Goal: Task Accomplishment & Management: Manage account settings

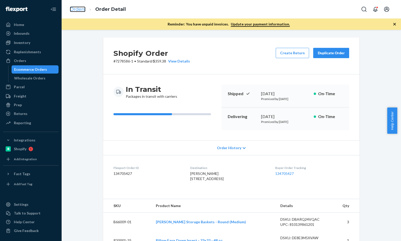
drag, startPoint x: 0, startPoint y: 0, endPoint x: 76, endPoint y: 11, distance: 77.1
click at [76, 11] on link "Orders" at bounding box center [78, 9] width 16 height 6
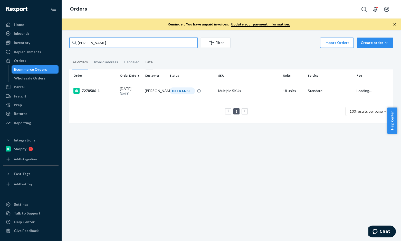
drag, startPoint x: 111, startPoint y: 43, endPoint x: 151, endPoint y: 60, distance: 42.7
click at [111, 43] on input "Alissa Lundy" at bounding box center [133, 43] width 128 height 10
paste input "Shane Lahaie"
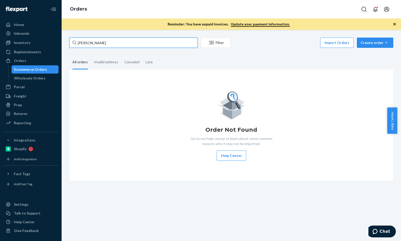
click at [110, 43] on input "Shane Lahaie" at bounding box center [133, 43] width 128 height 10
paste input "David Leifer"
type input "David Leifer"
click at [109, 43] on input "David Leifer" at bounding box center [133, 43] width 128 height 10
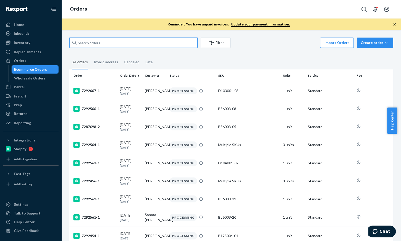
click at [141, 44] on input "text" at bounding box center [133, 43] width 128 height 10
paste input "David Leifer"
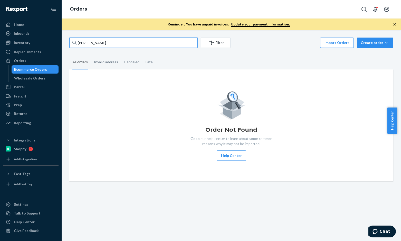
click at [131, 45] on input "David Leifer" at bounding box center [133, 43] width 128 height 10
paste input "Joy Ishii"
type input "Joy Ishii"
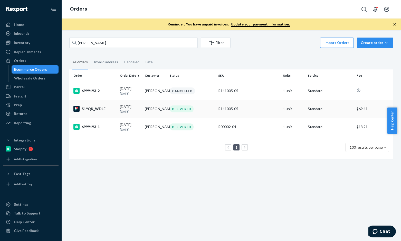
click at [90, 108] on div "S1YQK_WDLE" at bounding box center [94, 109] width 42 height 6
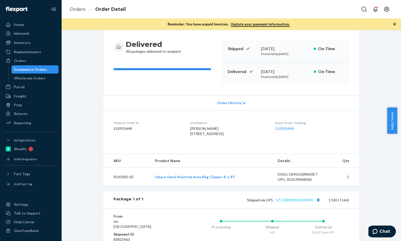
scroll to position [70, 0]
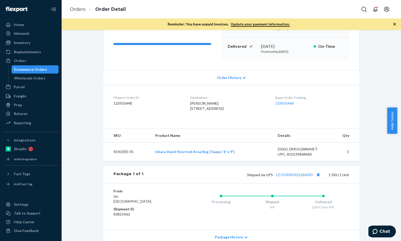
click at [299, 178] on div "Shipped via UPS 1ZJ72R090323244090 1 SKU 1 Unit" at bounding box center [247, 174] width 206 height 7
click at [299, 177] on link "1ZJ72R090323244090" at bounding box center [294, 174] width 37 height 4
click at [77, 9] on link "Orders" at bounding box center [78, 9] width 16 height 6
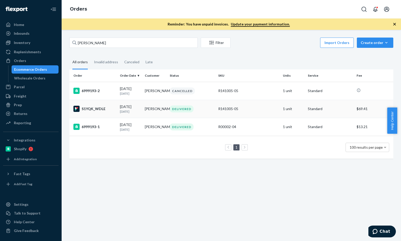
click at [96, 109] on div "S1YQK_WDLE" at bounding box center [94, 109] width 42 height 6
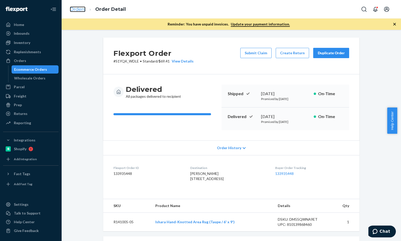
click at [84, 11] on link "Orders" at bounding box center [78, 9] width 16 height 6
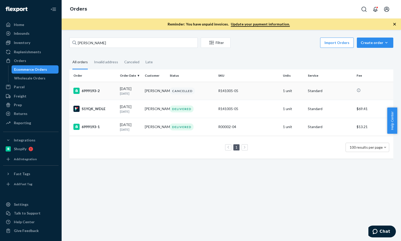
click at [93, 89] on div "6999193-2" at bounding box center [94, 91] width 42 height 6
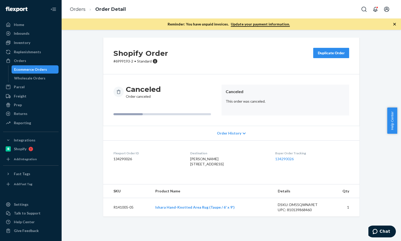
click at [81, 13] on li "Orders" at bounding box center [78, 9] width 16 height 7
click at [82, 9] on link "Orders" at bounding box center [78, 9] width 16 height 6
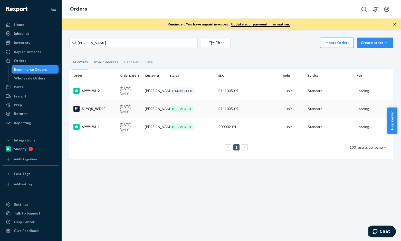
click at [94, 111] on div "S1YQK_WDLE" at bounding box center [94, 109] width 42 height 6
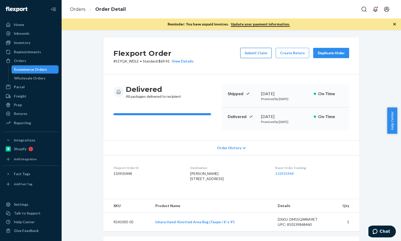
click at [265, 52] on button "Submit Claim" at bounding box center [255, 53] width 31 height 10
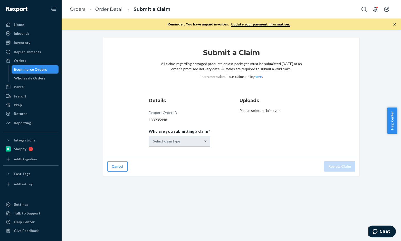
click at [186, 145] on div "Select claim type" at bounding box center [180, 141] width 62 height 11
click at [190, 143] on div "Select claim type" at bounding box center [175, 141] width 52 height 10
click at [154, 143] on input "Why are you submitting a claim? Select claim type" at bounding box center [153, 140] width 1 height 5
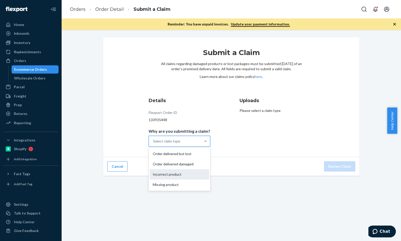
click at [181, 173] on div "Incorrect product" at bounding box center [180, 174] width 60 height 10
click at [154, 144] on input "Why are you submitting a claim? option Incorrect product focused, 0 of 4. 4 res…" at bounding box center [153, 140] width 1 height 5
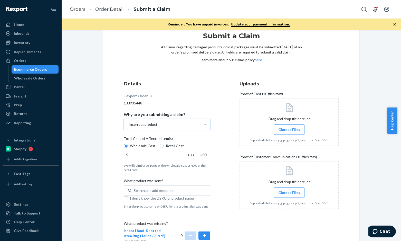
scroll to position [26, 0]
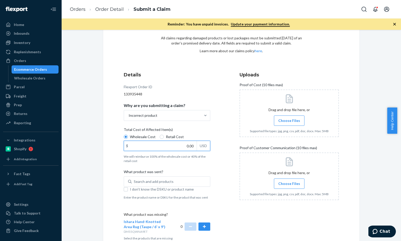
drag, startPoint x: 178, startPoint y: 146, endPoint x: 191, endPoint y: 146, distance: 13.1
click at [191, 146] on input "0.00" at bounding box center [160, 146] width 73 height 10
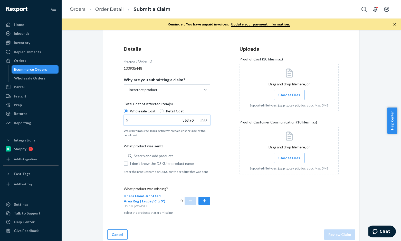
type input "868.90"
click at [150, 154] on div "Search and add products" at bounding box center [154, 155] width 40 height 5
click at [134, 154] on input "0 results available. Use Up and Down to choose options, press Enter to select t…" at bounding box center [134, 155] width 1 height 5
paste input "R120006-05"
type input "R120006-05"
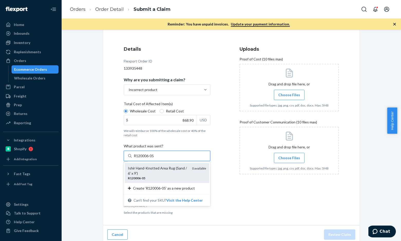
click at [156, 168] on div "Ishir Hand-Knotted Area Rug (Sand / 6' x 9')" at bounding box center [158, 170] width 60 height 10
click at [155, 158] on input "R120006-05" at bounding box center [144, 155] width 21 height 5
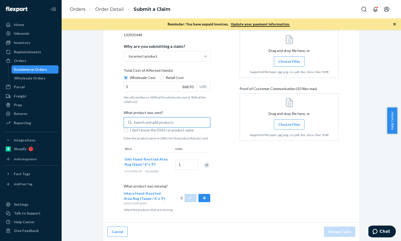
scroll to position [85, 0]
click at [200, 197] on button "button" at bounding box center [205, 197] width 12 height 8
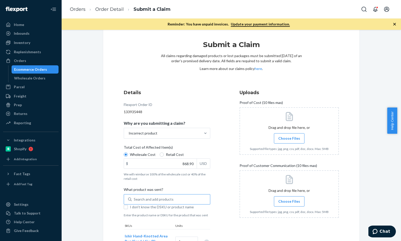
click at [288, 139] on span "Choose Files" at bounding box center [290, 138] width 22 height 5
click at [289, 139] on input "Choose Files" at bounding box center [289, 138] width 0 height 6
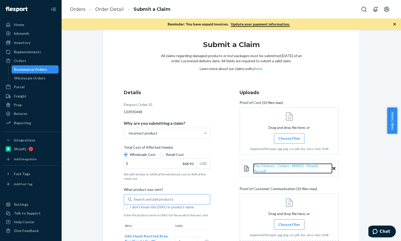
click at [280, 165] on span "The Citizenry · Orders · 444421 · Shopify Plus.pdf" at bounding box center [286, 168] width 66 height 10
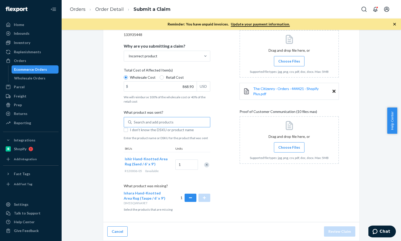
click at [293, 149] on div "Drag and drop file here, or Choose Files Supported file types: jpg, png, csv, p…" at bounding box center [289, 140] width 99 height 48
click at [293, 147] on label "Choose Files" at bounding box center [289, 147] width 31 height 10
click at [290, 147] on input "Choose Files" at bounding box center [289, 147] width 0 height 6
click at [284, 174] on span "Screenshot 2025-08-21 005224.png" at bounding box center [278, 175] width 51 height 4
click at [294, 146] on span "Choose Files" at bounding box center [290, 147] width 22 height 5
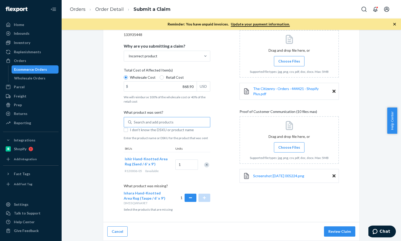
click at [290, 146] on input "Choose Files" at bounding box center [289, 147] width 0 height 6
click at [293, 146] on span "Choose Files" at bounding box center [290, 147] width 22 height 5
click at [290, 146] on input "Choose Files" at bounding box center [289, 147] width 0 height 6
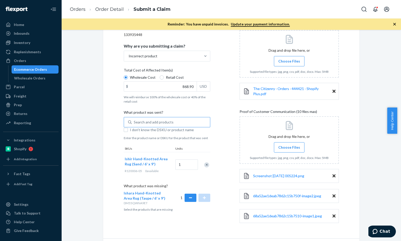
click at [292, 145] on span "Choose Files" at bounding box center [290, 147] width 22 height 5
click at [290, 145] on input "Choose Files" at bounding box center [289, 147] width 0 height 6
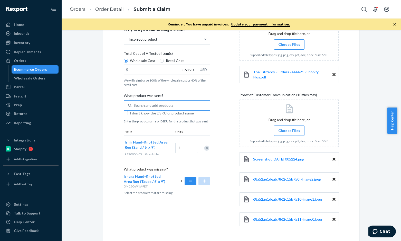
scroll to position [111, 0]
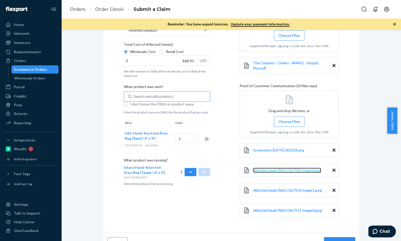
click at [292, 168] on span "68a52ae1deab7862c15b750f-image2.jpeg" at bounding box center [287, 170] width 68 height 4
click at [298, 188] on span "68a52ae1deab7862c15b7510-image1.jpeg" at bounding box center [287, 190] width 69 height 4
click at [288, 208] on span "68a52ae1deab7862c15b7511-image0.jpeg" at bounding box center [287, 210] width 69 height 4
click at [272, 188] on span "68a52ae1deab7862c15b7510-image1.jpeg" at bounding box center [287, 190] width 69 height 4
click at [333, 189] on icon at bounding box center [334, 190] width 3 height 3
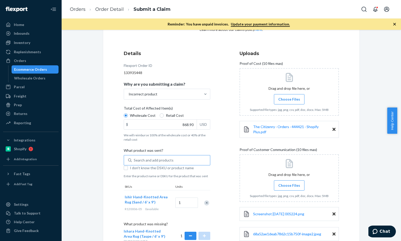
scroll to position [98, 0]
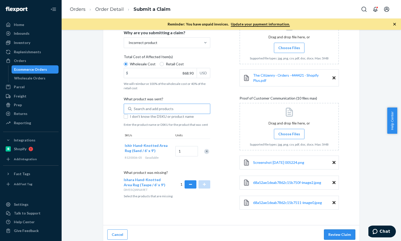
click at [343, 231] on button "Review Claim" at bounding box center [339, 234] width 31 height 10
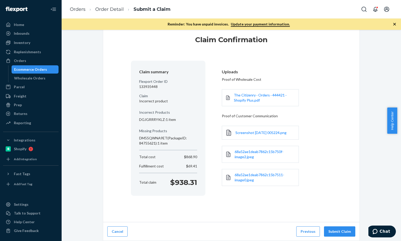
scroll to position [13, 0]
click at [334, 229] on button "Submit Claim" at bounding box center [339, 231] width 31 height 10
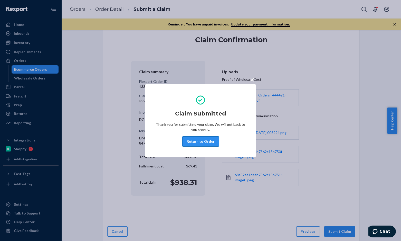
click at [203, 143] on button "Return to Order" at bounding box center [200, 141] width 37 height 10
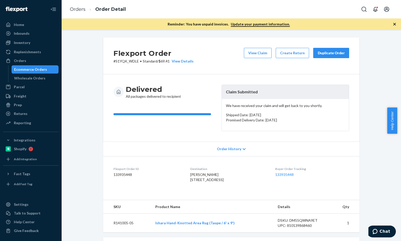
click at [365, 125] on div "Flexport Order # S1YQK_WDLE • Standard / $69.41 View Details View Claim Create …" at bounding box center [232, 196] width 332 height 316
click at [326, 55] on button "Duplicate Order" at bounding box center [331, 53] width 36 height 10
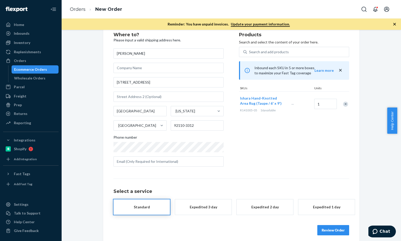
scroll to position [20, 0]
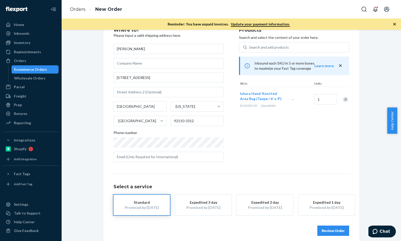
click at [324, 234] on button "Review Order" at bounding box center [334, 230] width 32 height 10
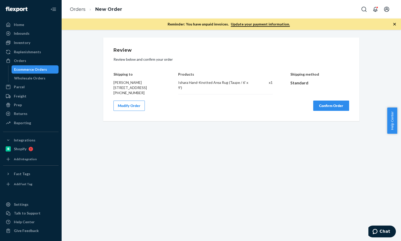
scroll to position [0, 0]
click at [328, 110] on button "Confirm Order" at bounding box center [331, 105] width 36 height 10
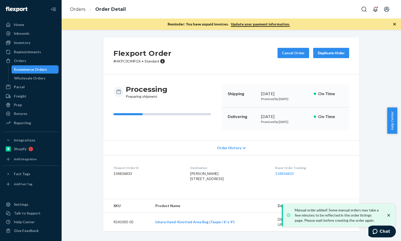
scroll to position [7, 0]
click at [120, 171] on dd "134836833" at bounding box center [148, 173] width 69 height 5
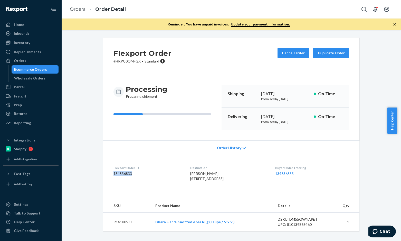
copy dd "134836833"
click at [78, 13] on ol "Orders Order Detail" at bounding box center [98, 9] width 64 height 15
drag, startPoint x: 81, startPoint y: 11, endPoint x: 134, endPoint y: 23, distance: 54.2
click at [81, 11] on link "Orders" at bounding box center [78, 9] width 16 height 6
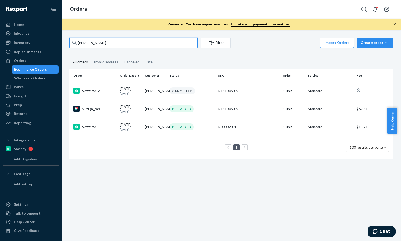
click at [117, 41] on input "Joy Ishii" at bounding box center [133, 43] width 128 height 10
click at [128, 43] on input "Joy Ishii" at bounding box center [133, 43] width 128 height 10
click at [101, 108] on div "S1YQK_WDLE" at bounding box center [94, 109] width 42 height 6
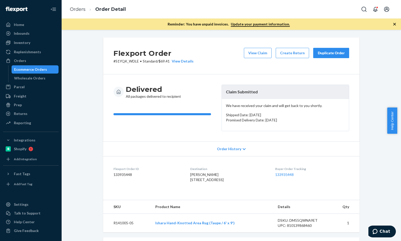
scroll to position [51, 0]
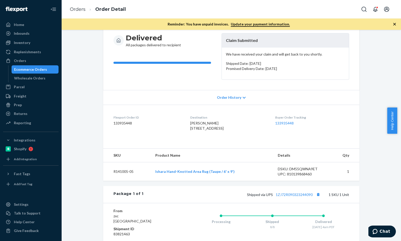
click at [127, 181] on td "R141005-05" at bounding box center [127, 171] width 48 height 19
click at [120, 123] on dd "133935448" at bounding box center [148, 122] width 69 height 5
copy dd "133935448"
click at [298, 171] on div "DSKU: DM55QWNA9ET" at bounding box center [302, 168] width 48 height 5
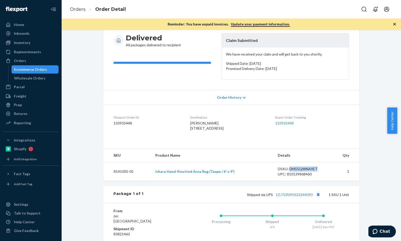
click at [298, 171] on div "DSKU: DM55QWNA9ET" at bounding box center [302, 168] width 48 height 5
copy div "DM55QWNA9ET"
click at [83, 4] on ol "Orders Order Detail" at bounding box center [98, 9] width 64 height 15
click at [83, 8] on link "Orders" at bounding box center [78, 9] width 16 height 6
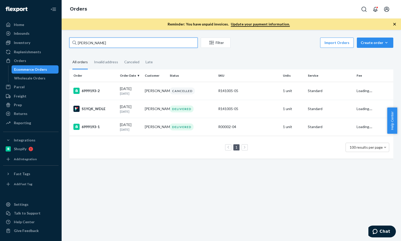
click at [120, 45] on input "Joy Ishii" at bounding box center [133, 43] width 128 height 10
paste input "Natalia Ferens-Hommel"
type input "Natalia Ferens-Hommel"
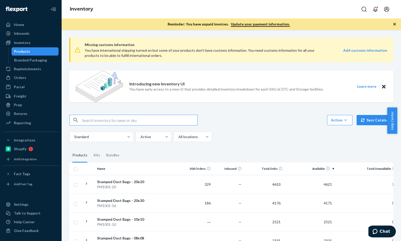
click at [113, 118] on input "text" at bounding box center [140, 120] width 116 height 10
paste input "R141005-05"
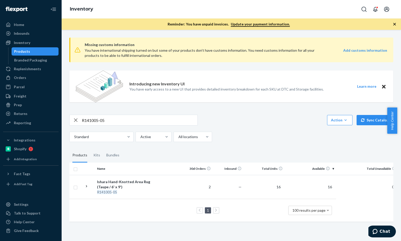
click at [97, 118] on input "R141005-05" at bounding box center [140, 120] width 116 height 10
paste input "20006"
type input "R120006-05"
click at [108, 184] on div "Ishir Hand-Knotted Area Rug (Sand / 6' x 9')" at bounding box center [124, 184] width 54 height 10
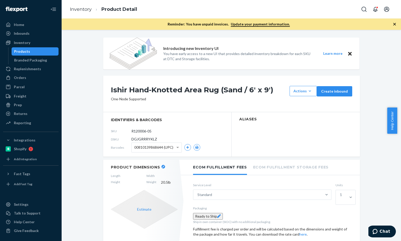
click at [143, 140] on span "DGJGRRRYKLZ" at bounding box center [145, 138] width 26 height 5
copy span "DGJGRRRYKLZ"
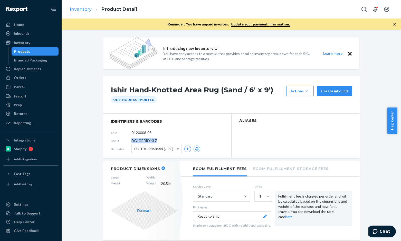
click at [90, 14] on ol "Inventory Product Detail" at bounding box center [104, 9] width 76 height 15
click at [87, 11] on link "Inventory" at bounding box center [81, 9] width 22 height 6
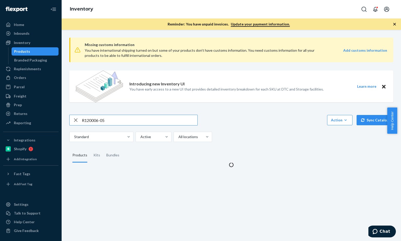
click at [114, 120] on input "R120006-05" at bounding box center [140, 120] width 116 height 10
type input "B117001-26"
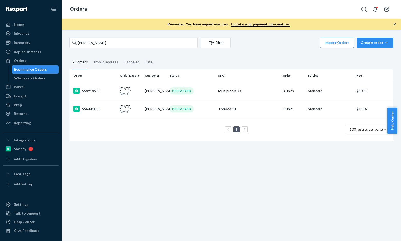
click at [120, 46] on input "[PERSON_NAME]" at bounding box center [133, 43] width 128 height 10
type input "[PERSON_NAME]"
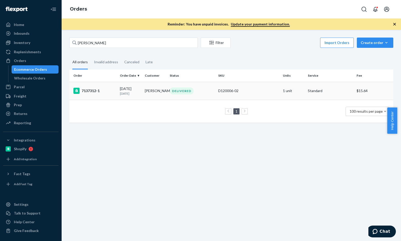
click at [91, 89] on div "7137312-1" at bounding box center [94, 91] width 42 height 6
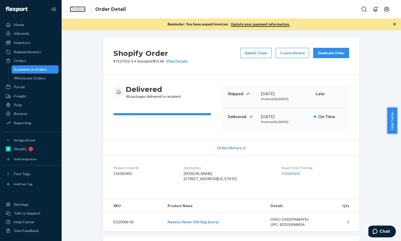
click at [75, 8] on link "Orders" at bounding box center [78, 9] width 16 height 6
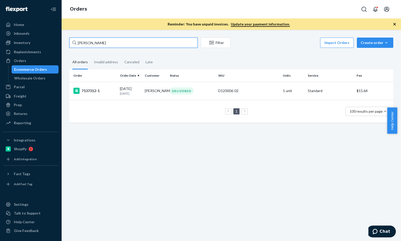
click at [107, 41] on input "[PERSON_NAME]" at bounding box center [133, 43] width 128 height 10
paste input "[PERSON_NAME]"
type input "[PERSON_NAME]"
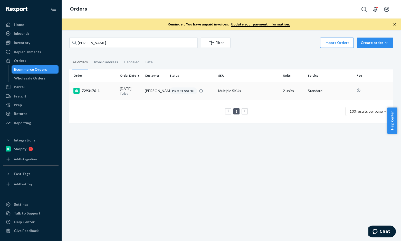
click at [88, 89] on div "7293176-1" at bounding box center [94, 91] width 42 height 6
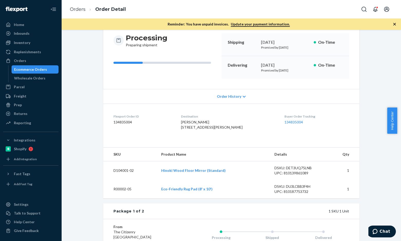
scroll to position [26, 0]
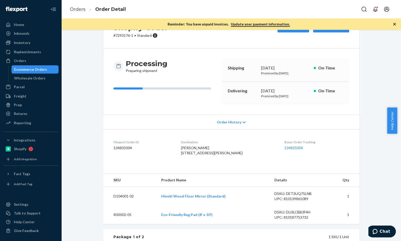
click at [126, 150] on dd "134835004" at bounding box center [143, 147] width 59 height 5
copy dd "134835004"
click at [380, 230] on span "Chat" at bounding box center [376, 231] width 7 height 5
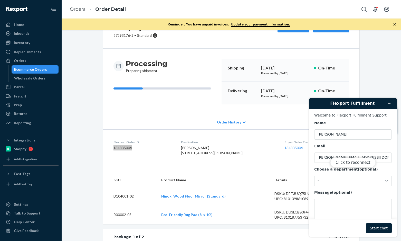
scroll to position [0, 0]
click at [337, 182] on div "Click to reconnect" at bounding box center [353, 167] width 88 height 139
click at [348, 165] on button "Click to reconnect" at bounding box center [352, 162] width 45 height 10
click at [352, 183] on div "-" at bounding box center [350, 180] width 65 height 5
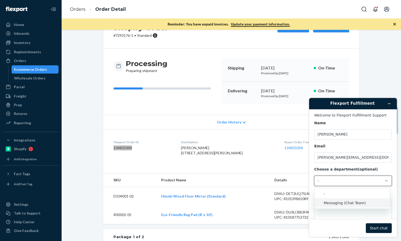
click at [338, 200] on li "Messaging (Chat Team)" at bounding box center [353, 202] width 76 height 9
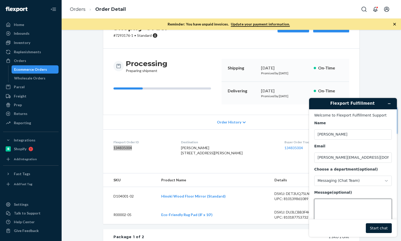
click at [334, 207] on textarea "Message (optional)" at bounding box center [353, 213] width 78 height 29
paste textarea "134835004"
type textarea "Hi Team, can you please assist in changing the shipping address for order 13483…"
click at [367, 222] on footer "Start chat" at bounding box center [353, 228] width 88 height 18
click at [378, 225] on button "Start chat" at bounding box center [379, 228] width 26 height 10
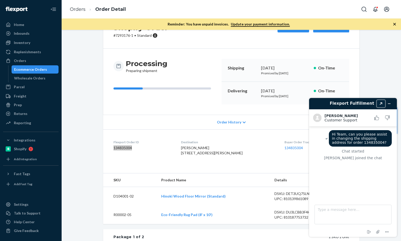
click at [380, 101] on button "Created with Sketch." at bounding box center [381, 103] width 8 height 7
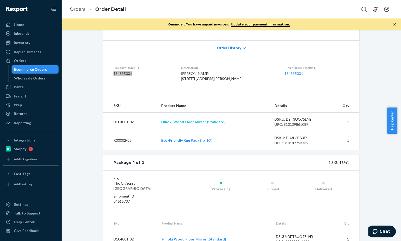
scroll to position [77, 0]
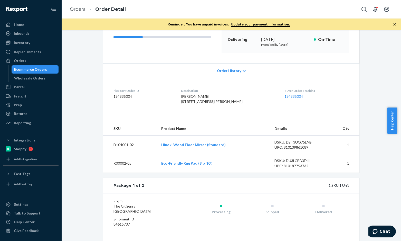
click at [92, 91] on div "Shopify Order # 7293176-1 • Standard Cancel Order Duplicate Order Processing Pr…" at bounding box center [232, 167] width 332 height 415
click at [69, 12] on ol "Orders Order Detail" at bounding box center [98, 9] width 64 height 15
click at [74, 12] on li "Orders" at bounding box center [78, 9] width 16 height 7
drag, startPoint x: 81, startPoint y: 11, endPoint x: 121, endPoint y: 26, distance: 42.4
click at [81, 11] on link "Orders" at bounding box center [78, 9] width 16 height 6
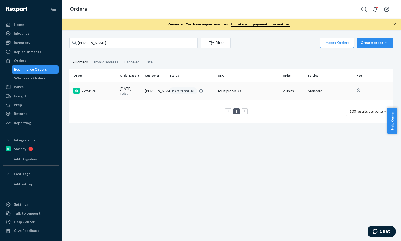
click at [89, 88] on div "7293176-1" at bounding box center [94, 91] width 42 height 6
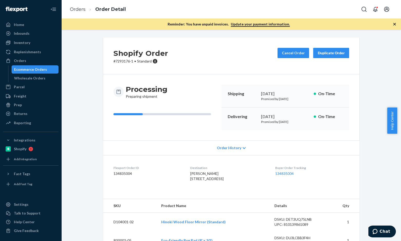
click at [88, 176] on div "Shopify Order # 7293176-1 • Standard Cancel Order Duplicate Order Processing Pr…" at bounding box center [232, 245] width 332 height 415
click at [78, 11] on link "Orders" at bounding box center [78, 9] width 16 height 6
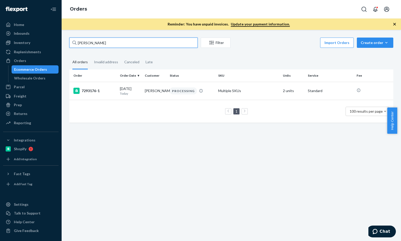
click at [112, 43] on input "Kevin Ferri" at bounding box center [133, 43] width 128 height 10
paste input "134763283"
type input "134763283"
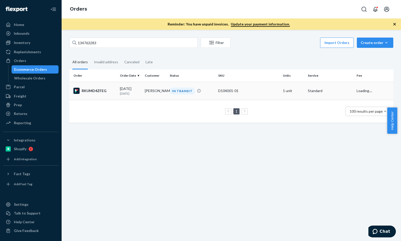
click at [90, 89] on div "RKUMD4ZFEG" at bounding box center [94, 91] width 42 height 6
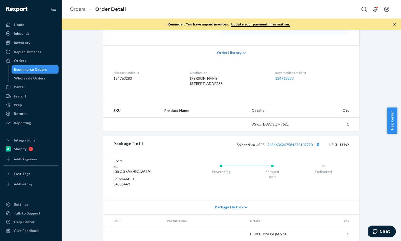
scroll to position [97, 0]
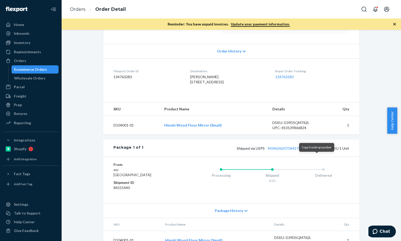
click at [315, 151] on button "Copy tracking number" at bounding box center [318, 148] width 7 height 7
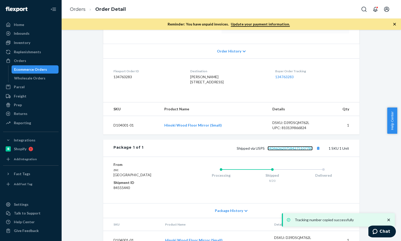
click at [301, 150] on link "9434636207584275107780" at bounding box center [290, 148] width 45 height 4
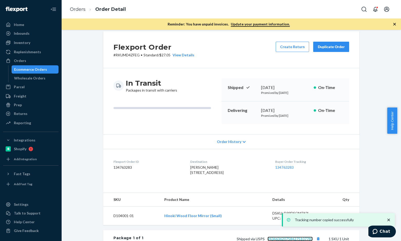
scroll to position [0, 0]
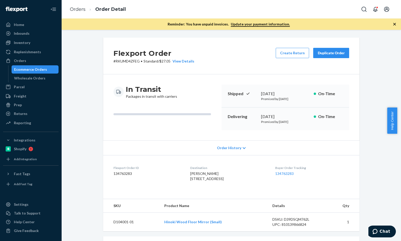
click at [82, 12] on li "Orders" at bounding box center [78, 9] width 16 height 7
click at [83, 11] on link "Orders" at bounding box center [78, 9] width 16 height 6
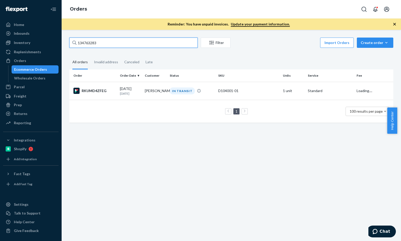
click at [105, 40] on input "134763283" at bounding box center [133, 43] width 128 height 10
paste input "54436"
type input "134754436"
click at [96, 91] on div "HY8C7QMKEX" at bounding box center [94, 91] width 42 height 6
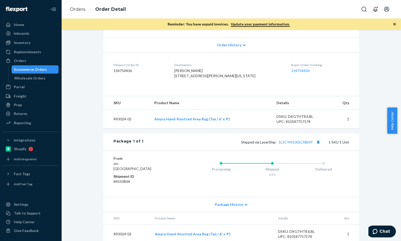
scroll to position [122, 0]
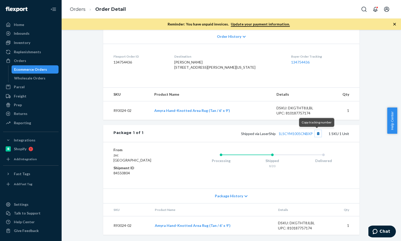
click at [318, 133] on button "Copy tracking number" at bounding box center [318, 133] width 7 height 7
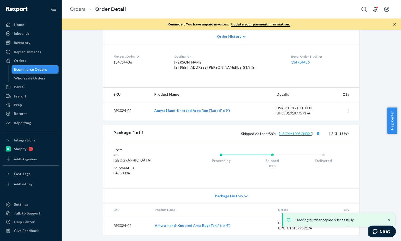
click at [300, 134] on link "1LSCYM1005CNBXP" at bounding box center [296, 133] width 34 height 4
drag, startPoint x: 229, startPoint y: 110, endPoint x: 155, endPoint y: 111, distance: 73.5
click at [155, 111] on td "Amyra Hand-Knotted Area Rug (Tan / 6' x 9')" at bounding box center [211, 110] width 122 height 19
copy link "Amyra Hand-Knotted Area Rug (Tan / 6' x 9')"
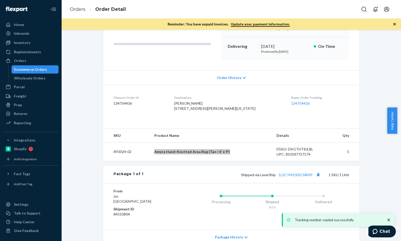
scroll to position [19, 0]
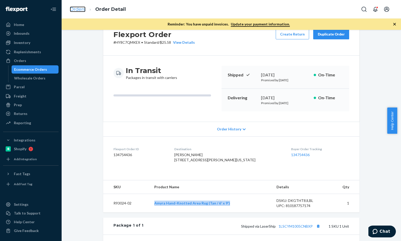
click at [83, 6] on link "Orders" at bounding box center [78, 9] width 16 height 6
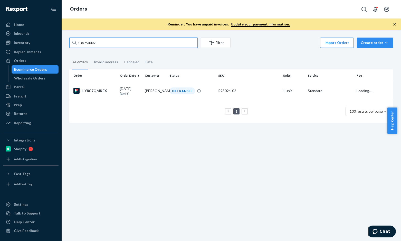
click at [135, 41] on input "134754436" at bounding box center [133, 43] width 128 height 10
paste input "Lisa Guerin"
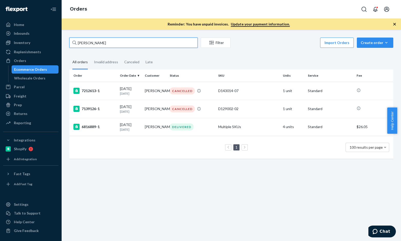
click at [107, 41] on input "Lisa Guerin" at bounding box center [133, 43] width 128 height 10
paste input "Kevin Ferri"
type input "Kevin Ferri"
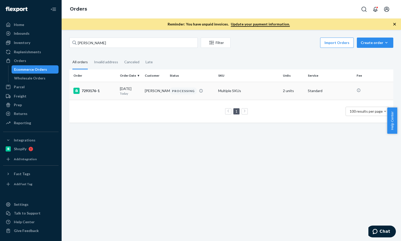
click at [98, 87] on td "7293176-1" at bounding box center [93, 91] width 49 height 18
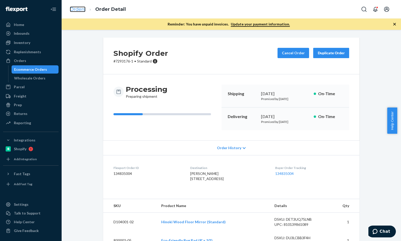
click at [82, 11] on link "Orders" at bounding box center [78, 9] width 16 height 6
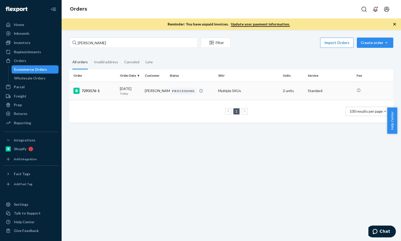
click at [89, 87] on td "7293176-1" at bounding box center [93, 91] width 49 height 18
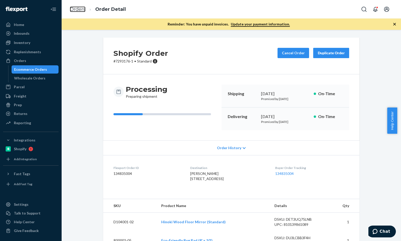
click at [77, 11] on link "Orders" at bounding box center [78, 9] width 16 height 6
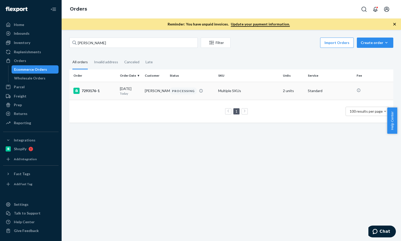
click at [89, 92] on div "7293176-1" at bounding box center [94, 91] width 42 height 6
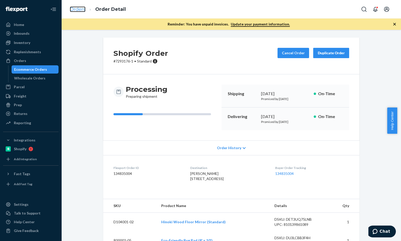
click at [78, 12] on link "Orders" at bounding box center [78, 9] width 16 height 6
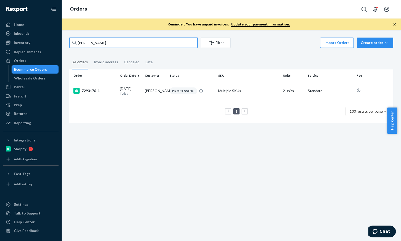
click at [116, 42] on input "Kevin Ferri" at bounding box center [133, 43] width 128 height 10
paste input "Sugar Creek Apartments"
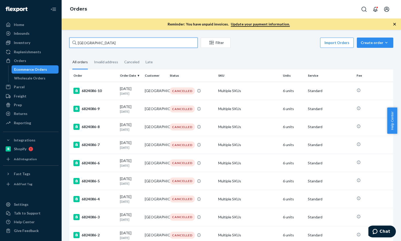
click at [119, 43] on input "Sugar Creek Apartments" at bounding box center [133, 43] width 128 height 10
paste input "Cole Burri"
type input "Cole Burris"
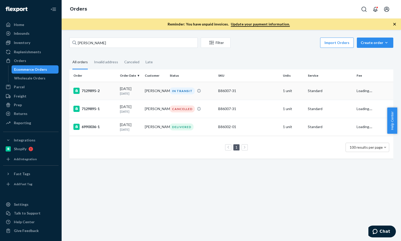
click at [99, 89] on div "7129895-2" at bounding box center [94, 91] width 42 height 6
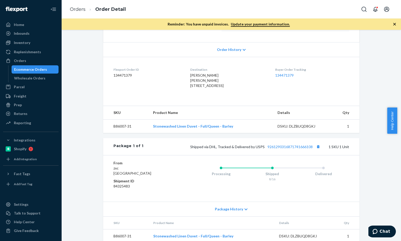
scroll to position [116, 0]
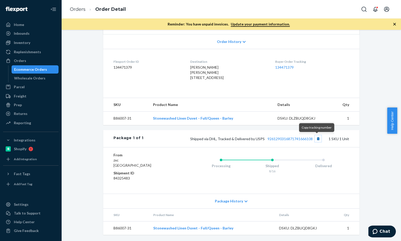
click at [317, 141] on button "Copy tracking number" at bounding box center [318, 138] width 7 height 7
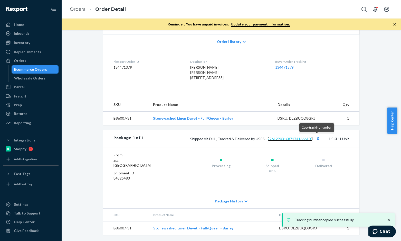
click at [296, 140] on link "9261290316871741666108" at bounding box center [290, 138] width 45 height 4
click at [315, 139] on button "Copy tracking number" at bounding box center [318, 138] width 7 height 7
click at [83, 10] on link "Orders" at bounding box center [78, 9] width 16 height 6
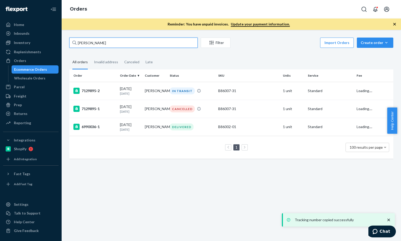
click at [117, 42] on input "Cole Burris" at bounding box center [133, 43] width 128 height 10
paste input "Elzbieta Feren"
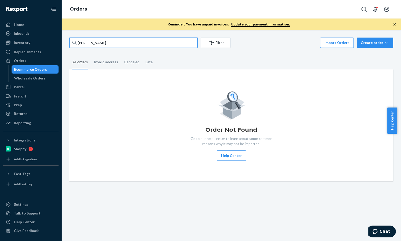
click at [112, 42] on input "Elzbieta Ferens" at bounding box center [133, 43] width 128 height 10
click at [116, 42] on input "Elzbieta Ferens" at bounding box center [133, 43] width 128 height 10
paste input "Natalia Ferens-Hommel"
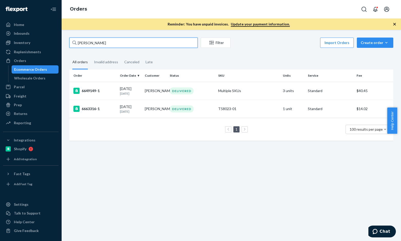
click at [110, 44] on input "Natalia Ferens-Hommel" at bounding box center [133, 43] width 128 height 10
paste input "Elzbieta Ferens"
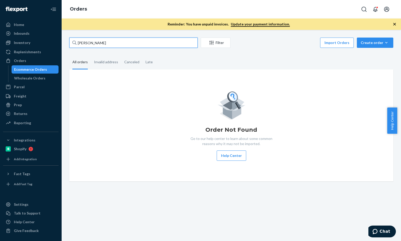
click at [112, 41] on input "Elzbieta Ferens" at bounding box center [133, 43] width 128 height 10
paste input "133979535"
type input "133979535"
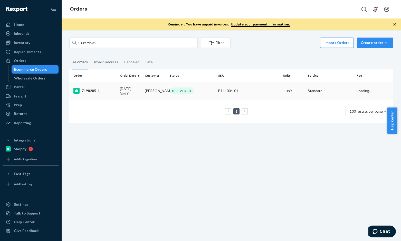
click at [100, 90] on div "7198285-1" at bounding box center [94, 91] width 42 height 6
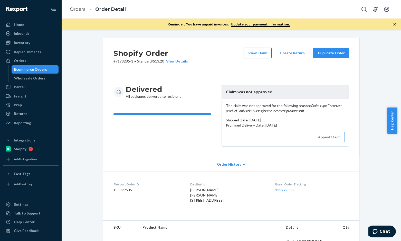
click at [262, 55] on button "View Claim" at bounding box center [258, 53] width 28 height 10
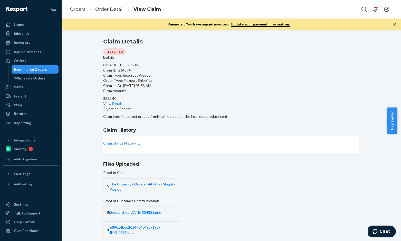
click at [136, 144] on p "Claim Status History" at bounding box center [119, 143] width 33 height 5
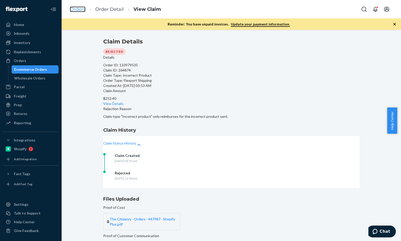
click at [75, 10] on link "Orders" at bounding box center [78, 9] width 16 height 6
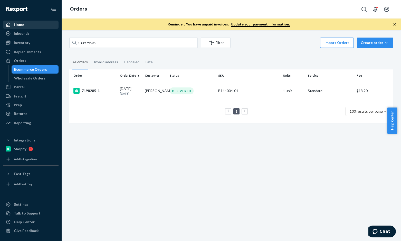
click at [24, 27] on div "Home" at bounding box center [31, 24] width 54 height 7
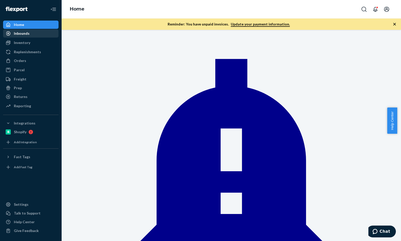
click at [29, 36] on div "Inbounds" at bounding box center [31, 33] width 54 height 7
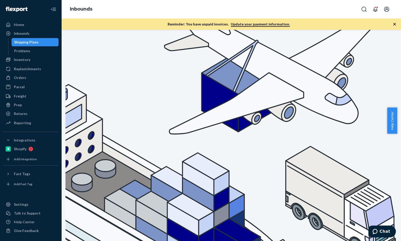
click at [29, 44] on div "Shipping Plans" at bounding box center [26, 42] width 24 height 5
click at [29, 58] on div "Inventory" at bounding box center [22, 59] width 16 height 5
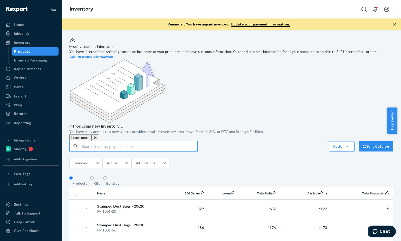
drag, startPoint x: 31, startPoint y: 81, endPoint x: 86, endPoint y: 116, distance: 65.1
click at [31, 81] on link "Orders" at bounding box center [30, 77] width 55 height 8
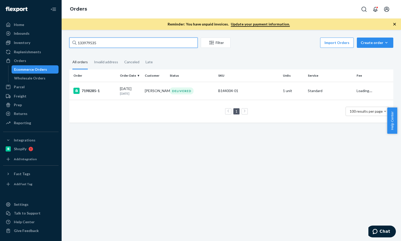
click at [108, 47] on input "133979535" at bounding box center [133, 43] width 128 height 10
paste input "Liz Beach"
type input "Liz Beach"
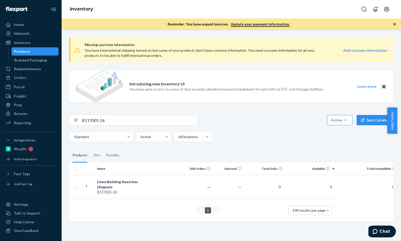
click at [102, 120] on input "B117001-26" at bounding box center [140, 120] width 116 height 10
paste input "D129002-02"
type input "D129002-02"
